Goal: Transaction & Acquisition: Purchase product/service

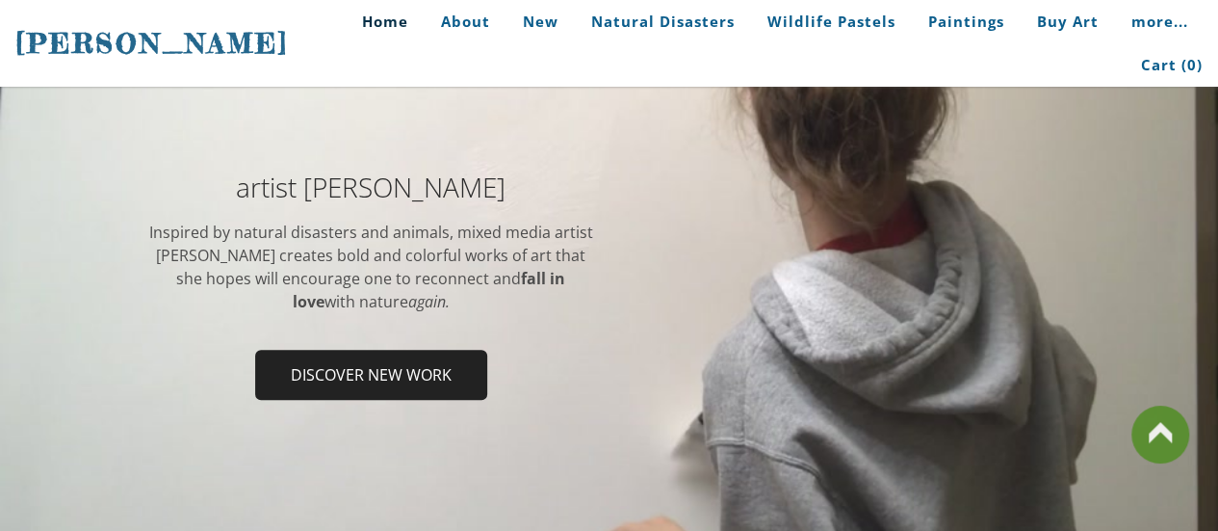
scroll to position [305, 0]
drag, startPoint x: 439, startPoint y: 301, endPoint x: 349, endPoint y: 265, distance: 97.7
click at [349, 265] on div "Inspired by natural disasters and animals, mixed media artist [PERSON_NAME] ​cr…" at bounding box center [371, 268] width 448 height 92
click at [164, 233] on div "Inspired by natural disasters and animals, mixed media artist [PERSON_NAME] ​cr…" at bounding box center [371, 268] width 448 height 92
drag, startPoint x: 412, startPoint y: 297, endPoint x: 235, endPoint y: 248, distance: 183.9
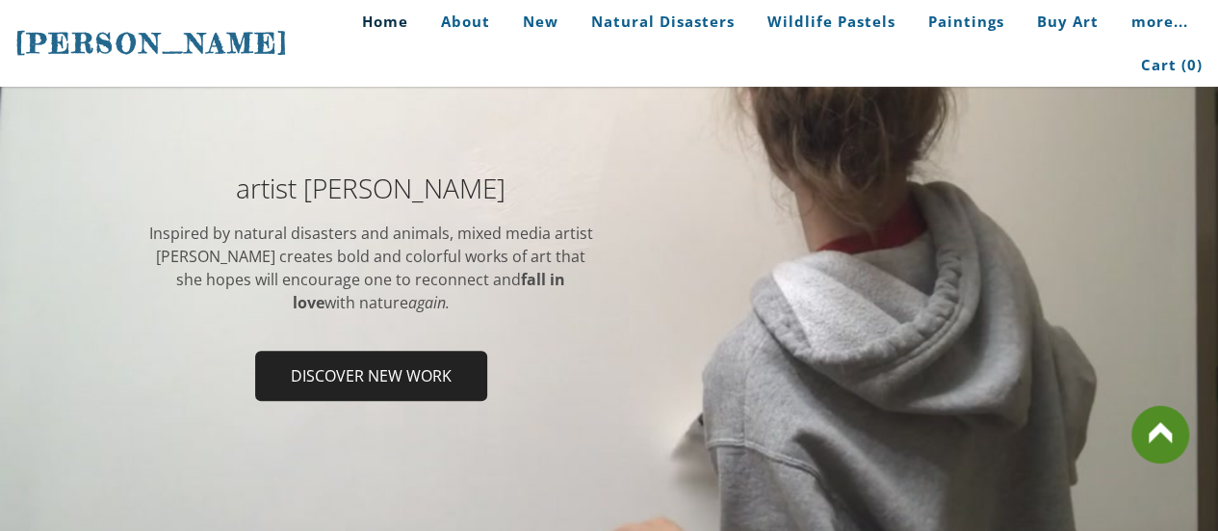
click at [235, 248] on div "Inspired by natural disasters and animals, mixed media artist [PERSON_NAME] ​cr…" at bounding box center [371, 268] width 448 height 92
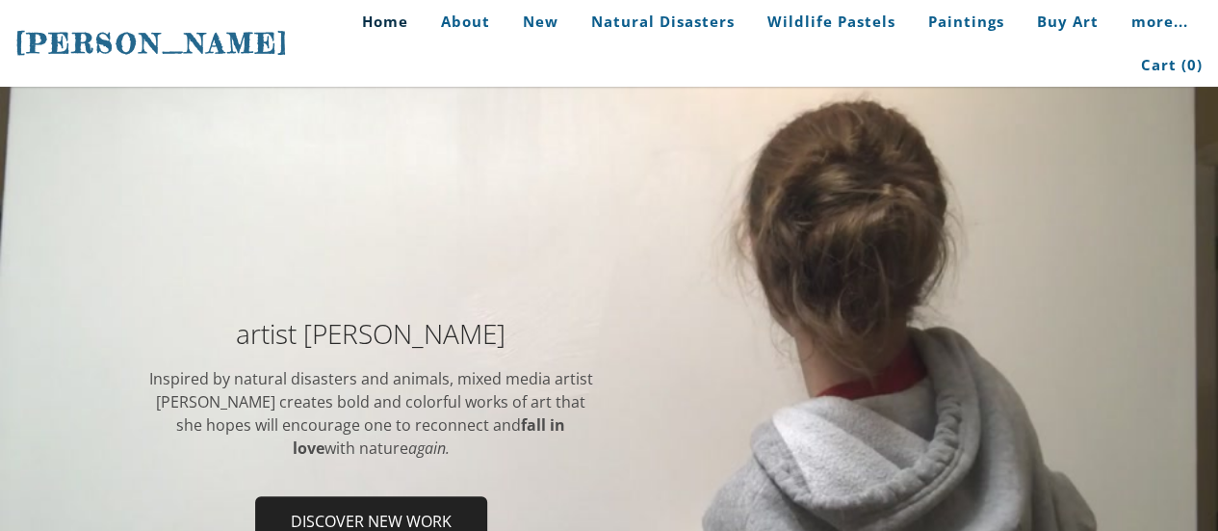
scroll to position [0, 0]
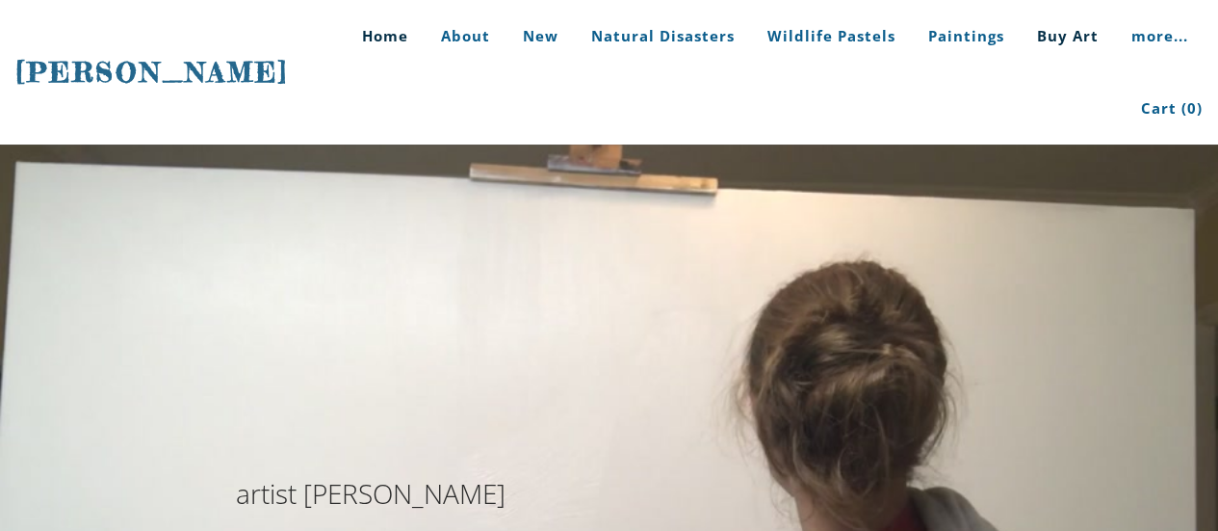
click at [1023, 44] on link "Buy Art" at bounding box center [1068, 36] width 91 height 72
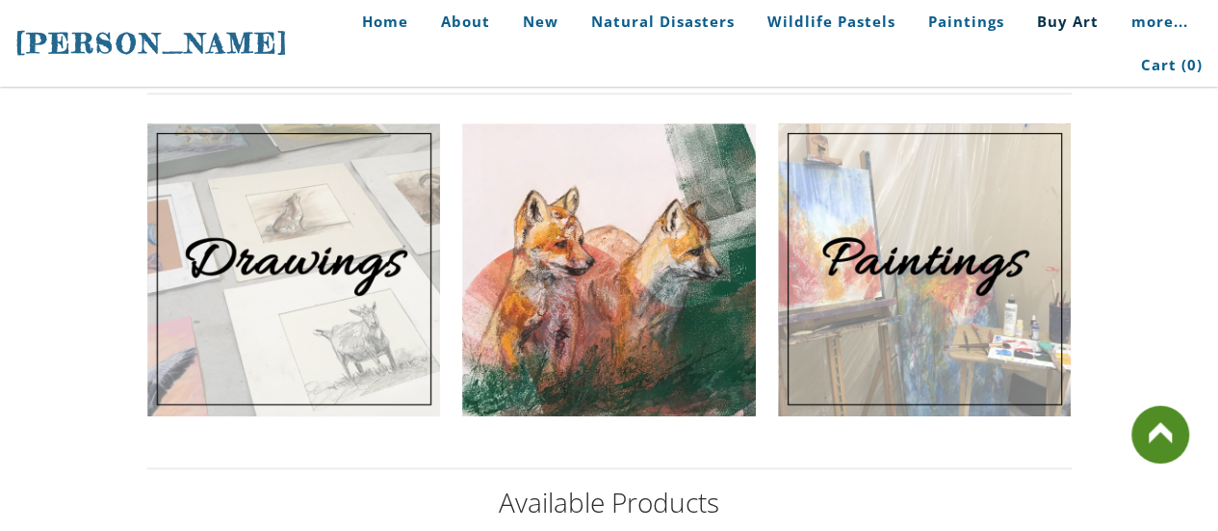
scroll to position [777, 0]
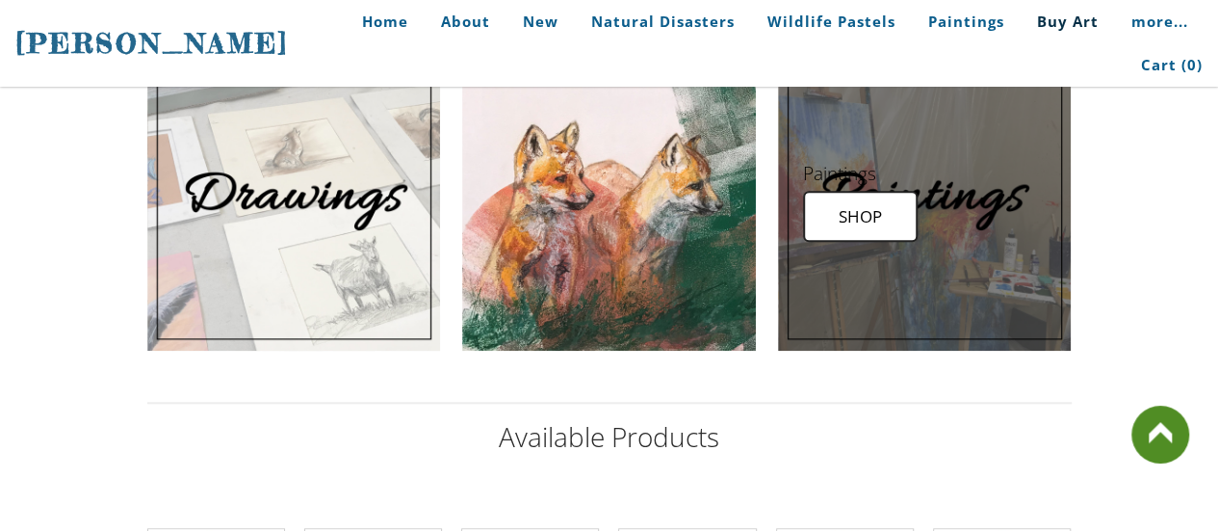
click at [820, 267] on link at bounding box center [924, 204] width 293 height 293
